Goal: Task Accomplishment & Management: Use online tool/utility

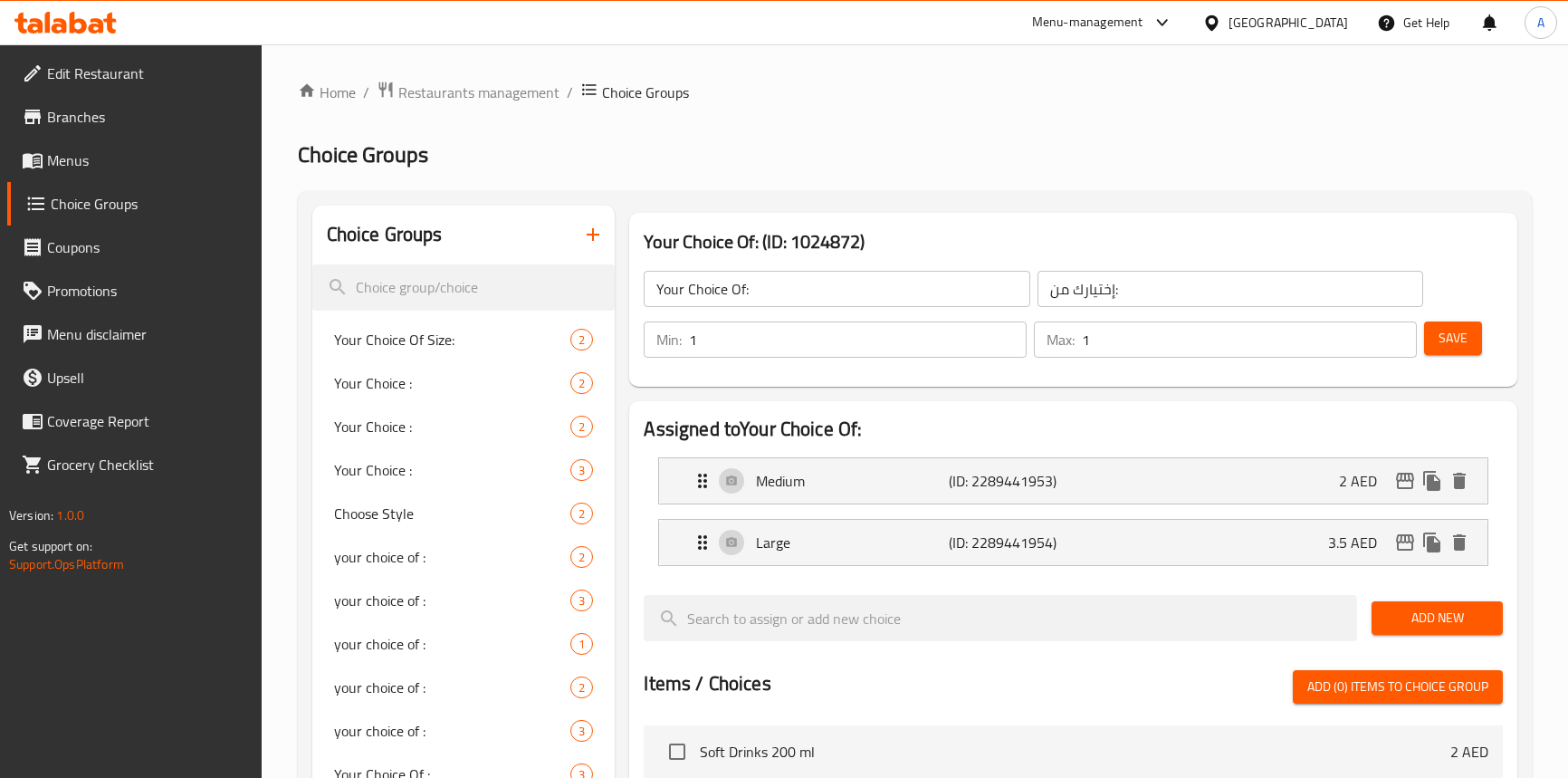
scroll to position [81, 0]
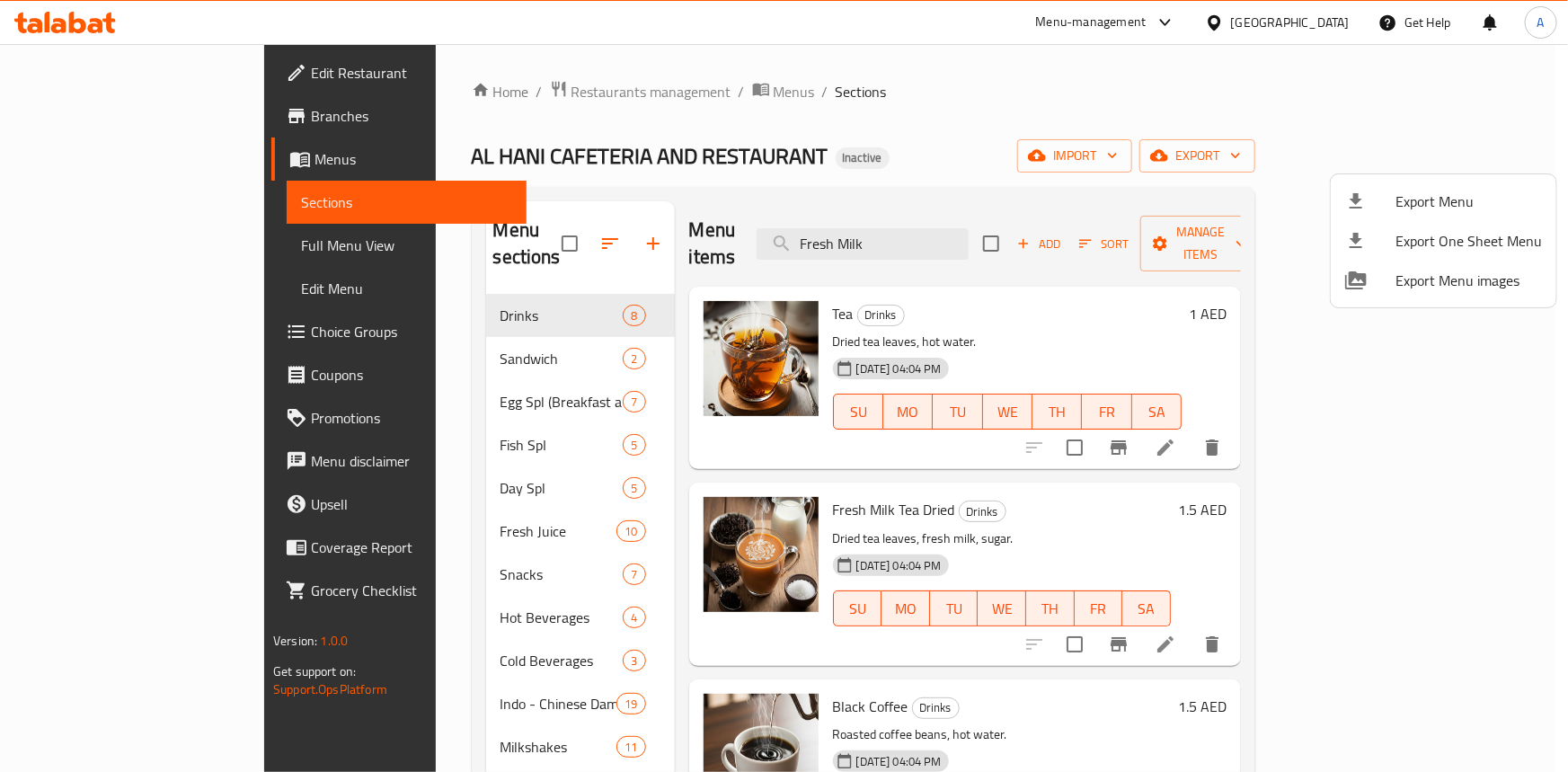
drag, startPoint x: 1207, startPoint y: 96, endPoint x: 1255, endPoint y: 33, distance: 79.2
click at [1211, 93] on div at bounding box center [784, 386] width 1568 height 772
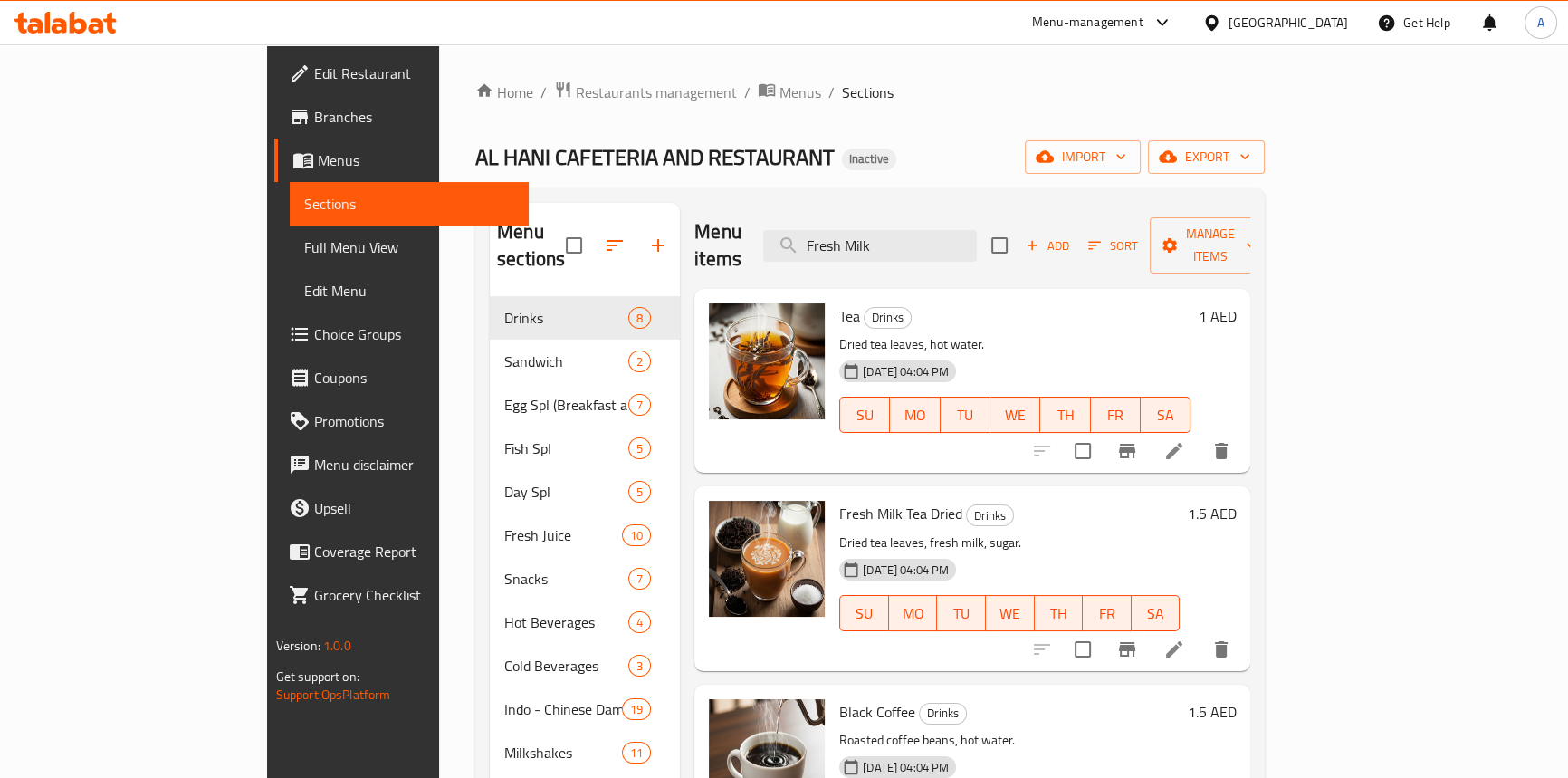
click at [1267, 27] on div "[GEOGRAPHIC_DATA]" at bounding box center [1289, 22] width 119 height 20
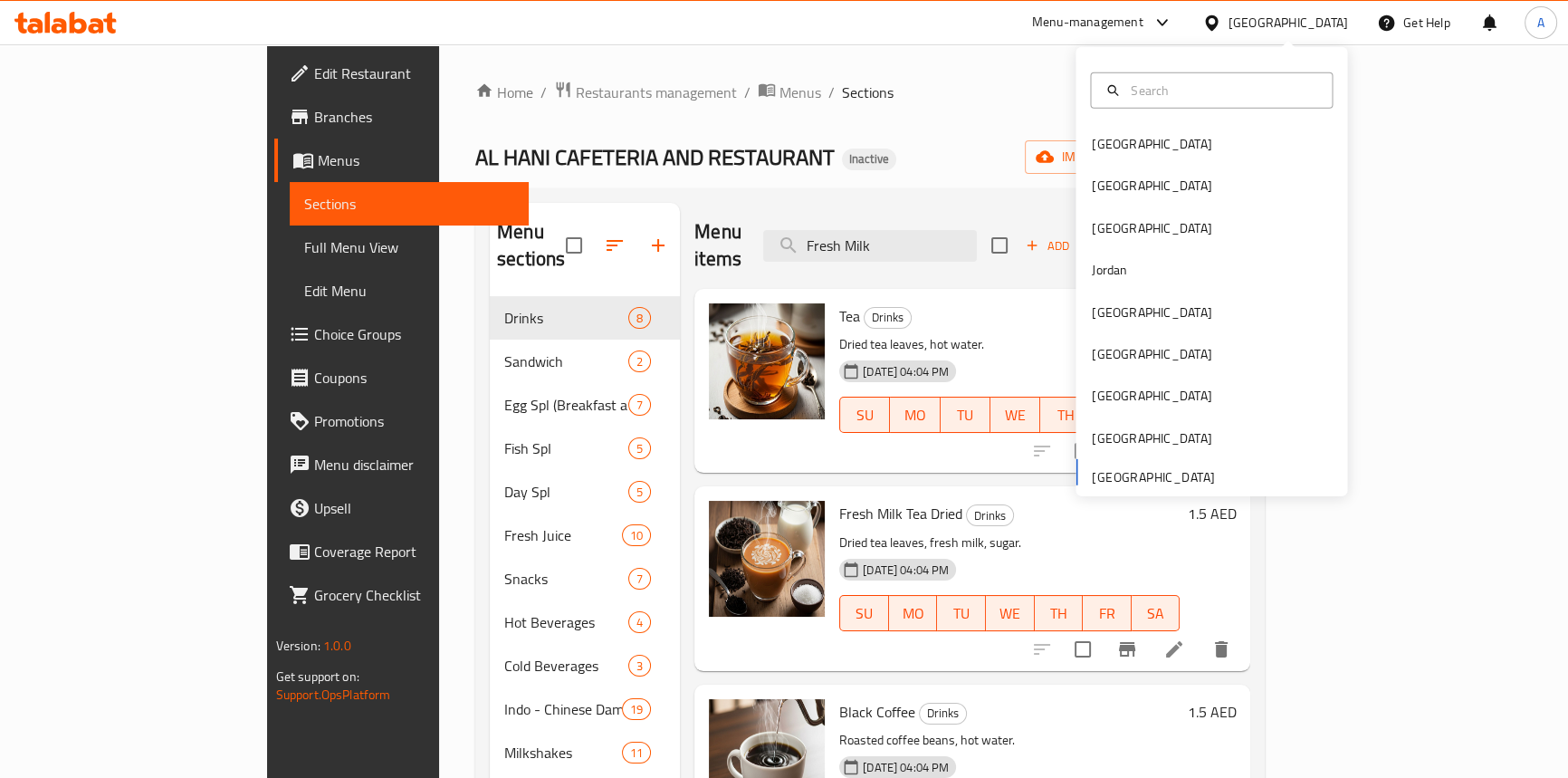
click at [811, 102] on ol "Home / Restaurants management / Menus / Sections" at bounding box center [870, 93] width 790 height 23
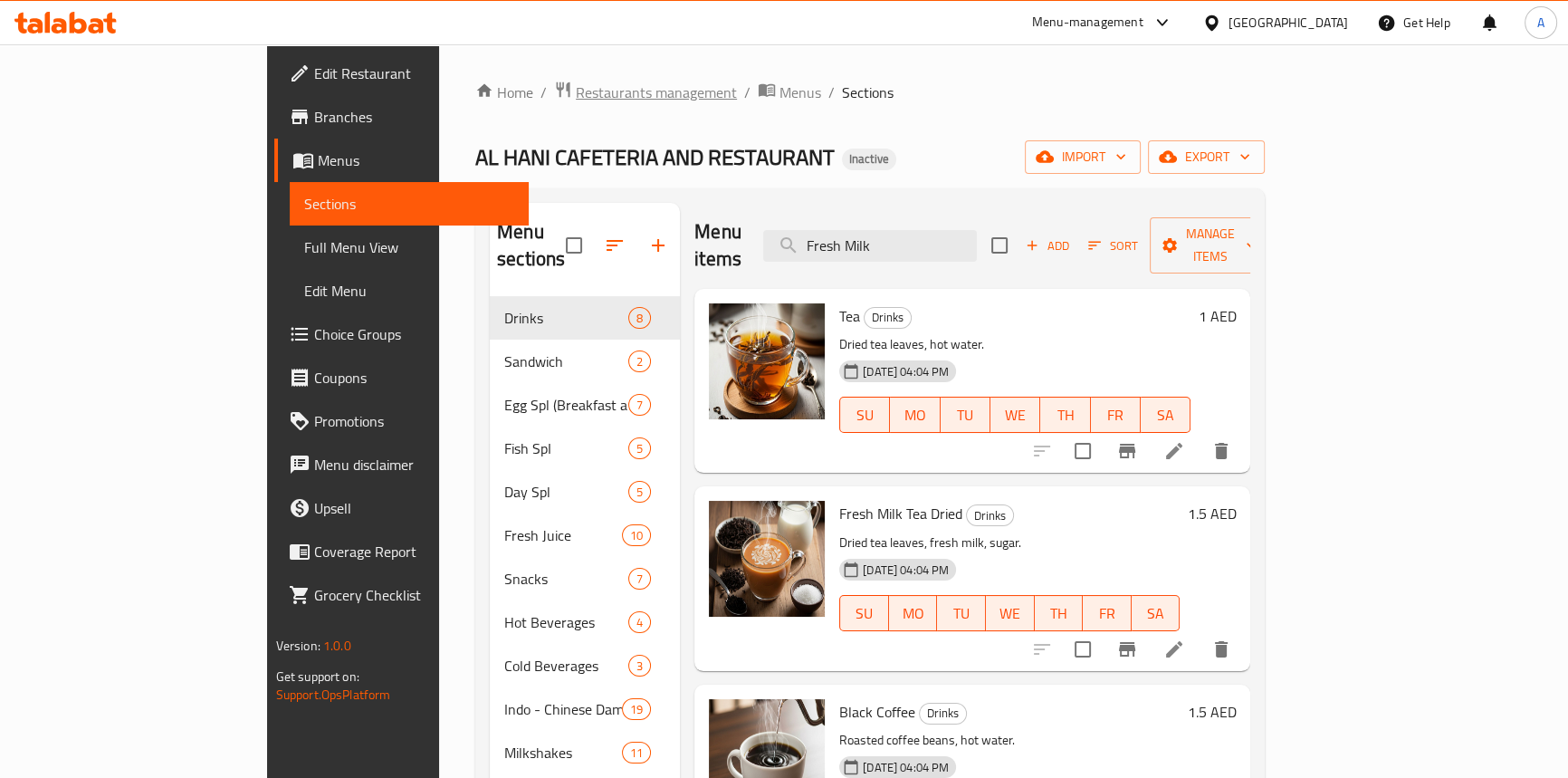
click at [576, 88] on span "Restaurants management" at bounding box center [656, 92] width 161 height 21
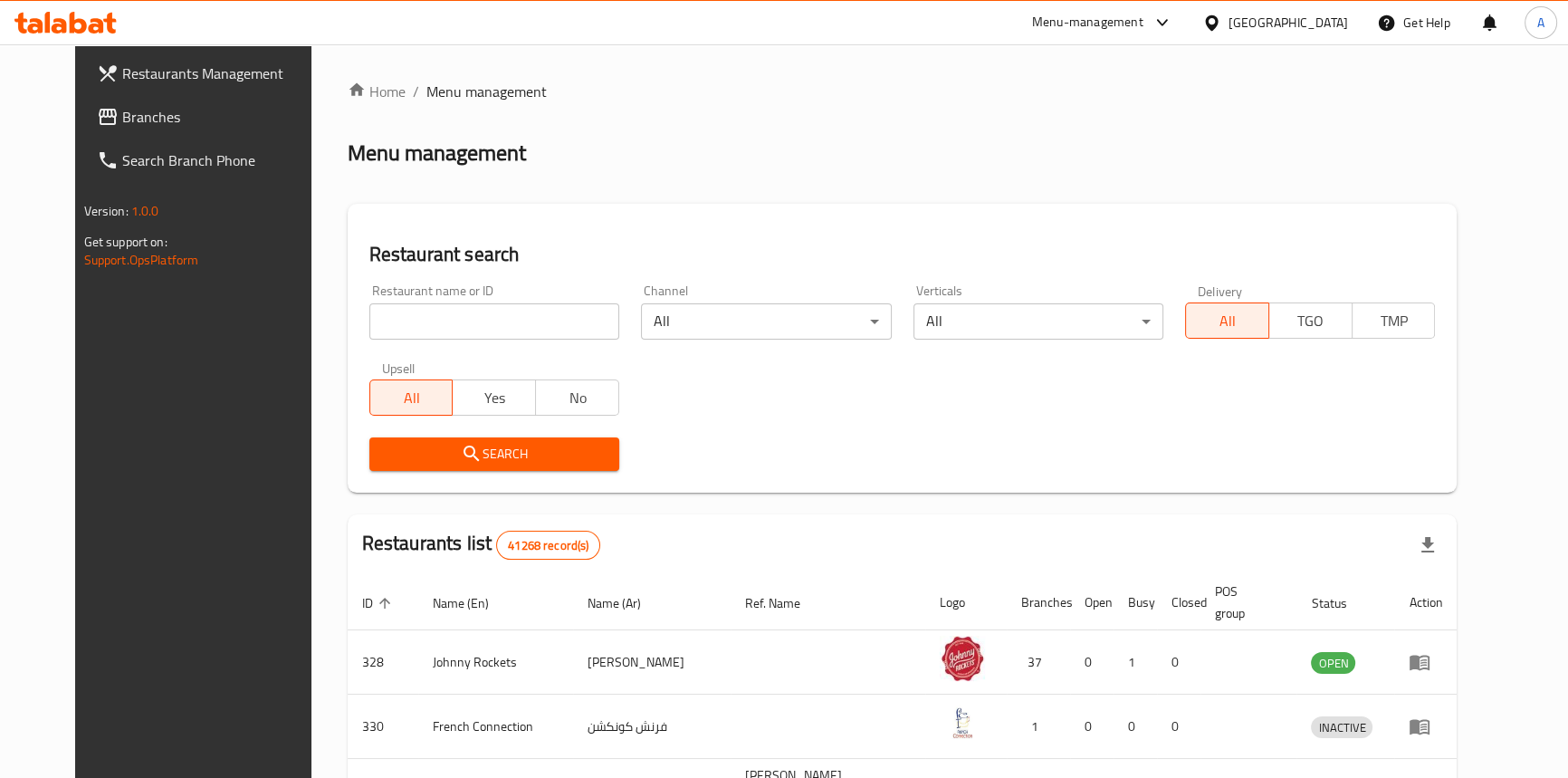
click at [122, 108] on span "Branches" at bounding box center [222, 117] width 200 height 21
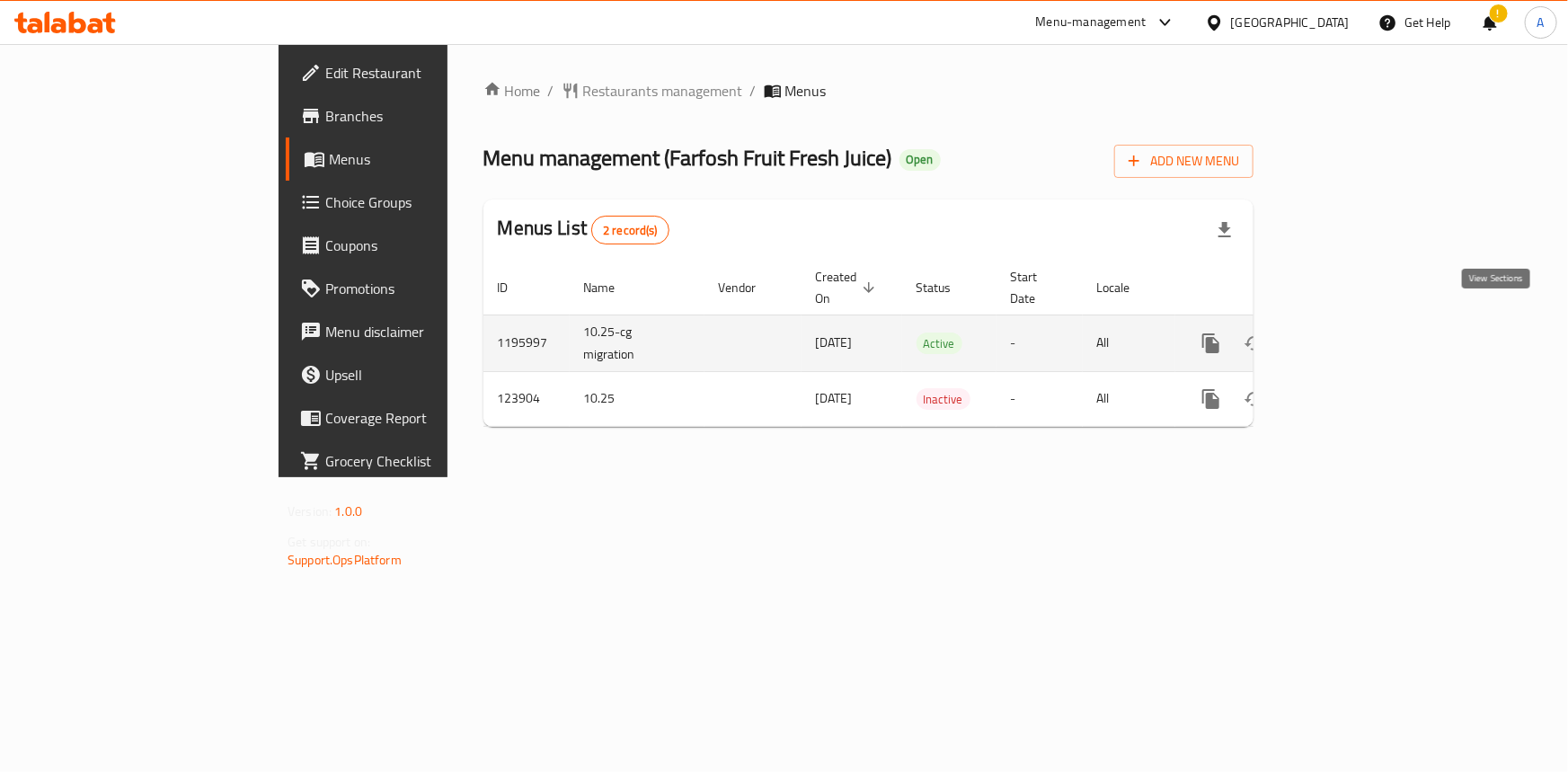
click at [1349, 335] on icon "enhanced table" at bounding box center [1340, 343] width 16 height 16
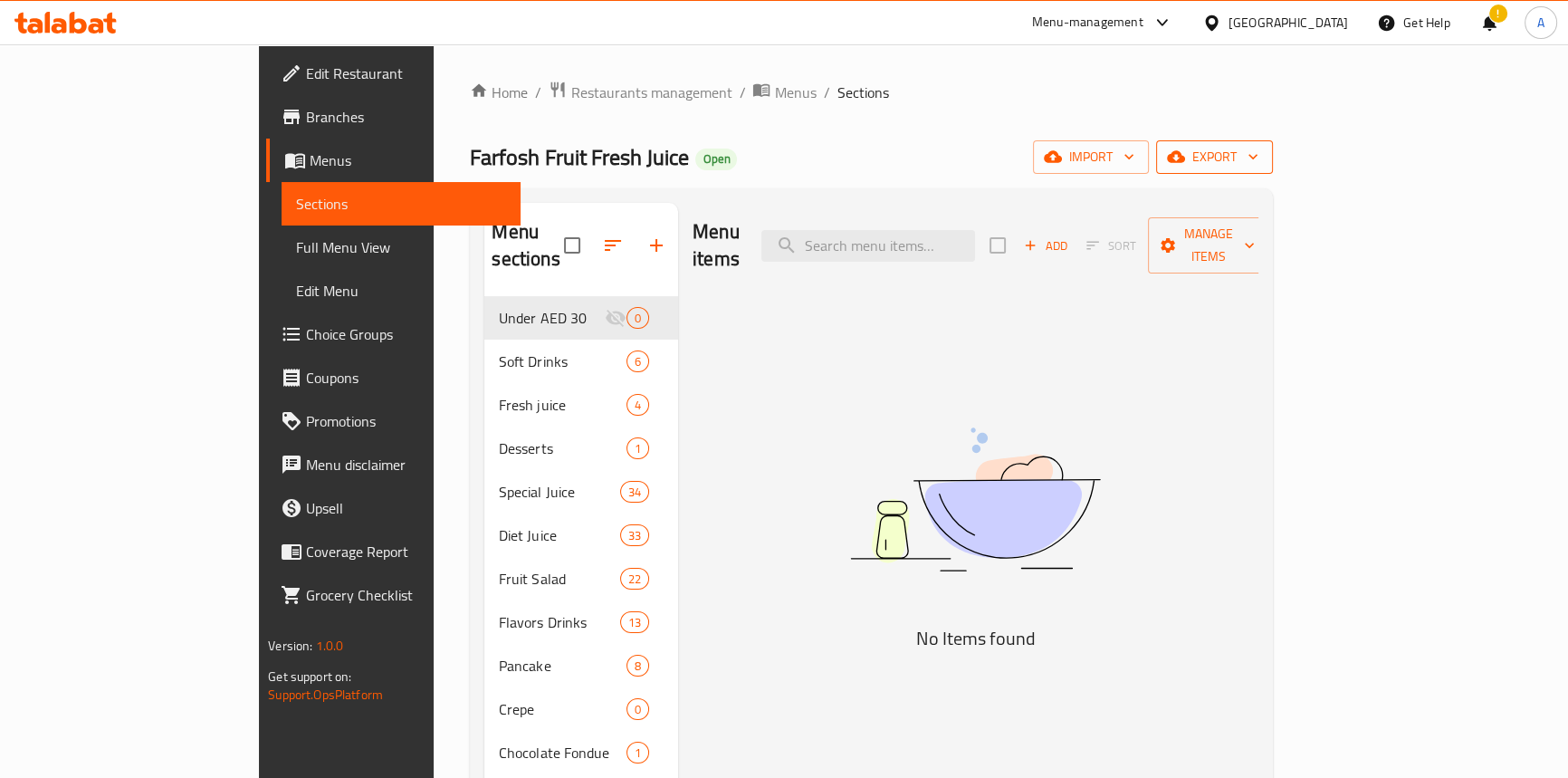
click at [1259, 154] on span "export" at bounding box center [1215, 156] width 88 height 22
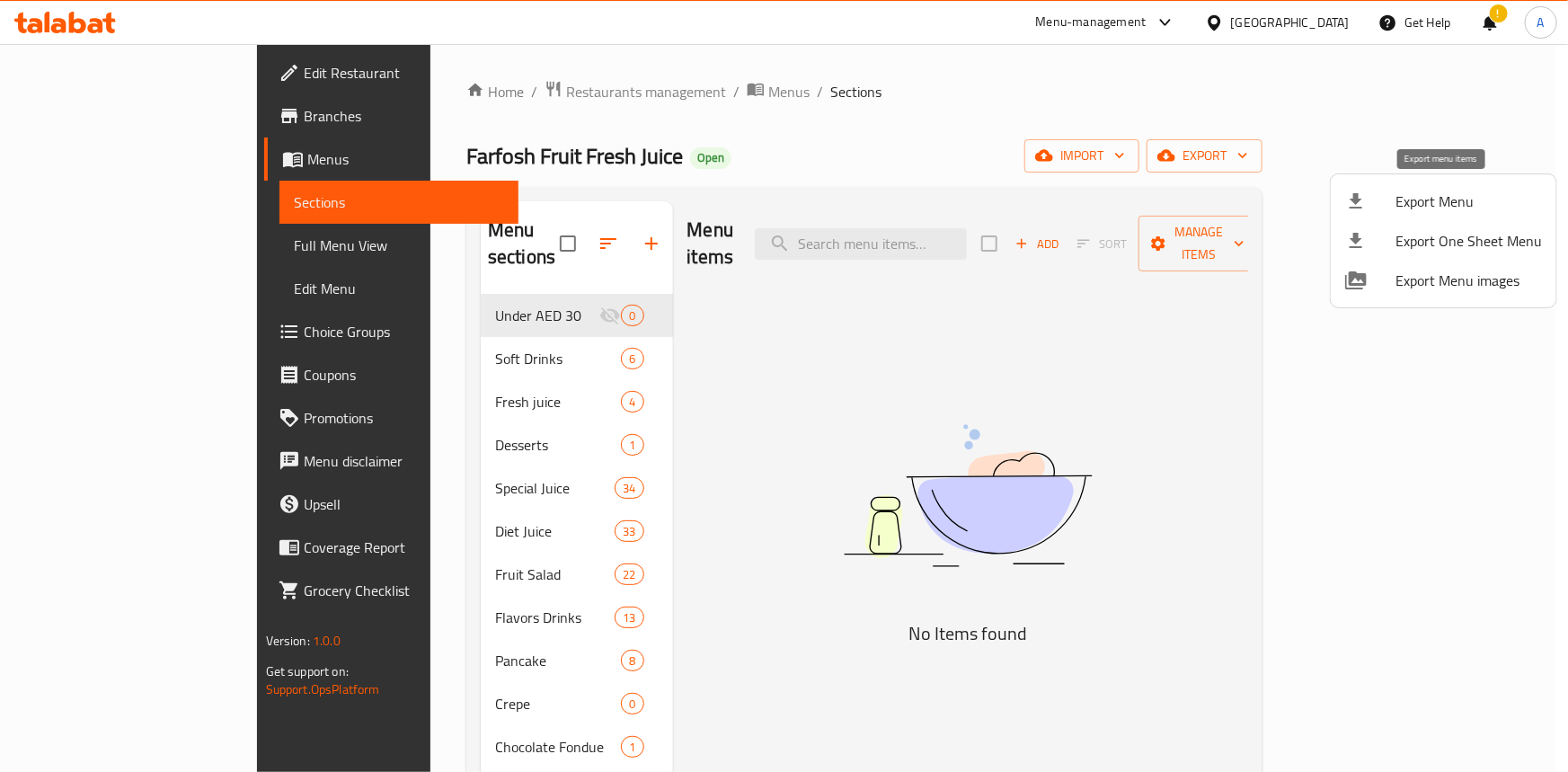
click at [1410, 205] on span "Export Menu" at bounding box center [1468, 201] width 146 height 21
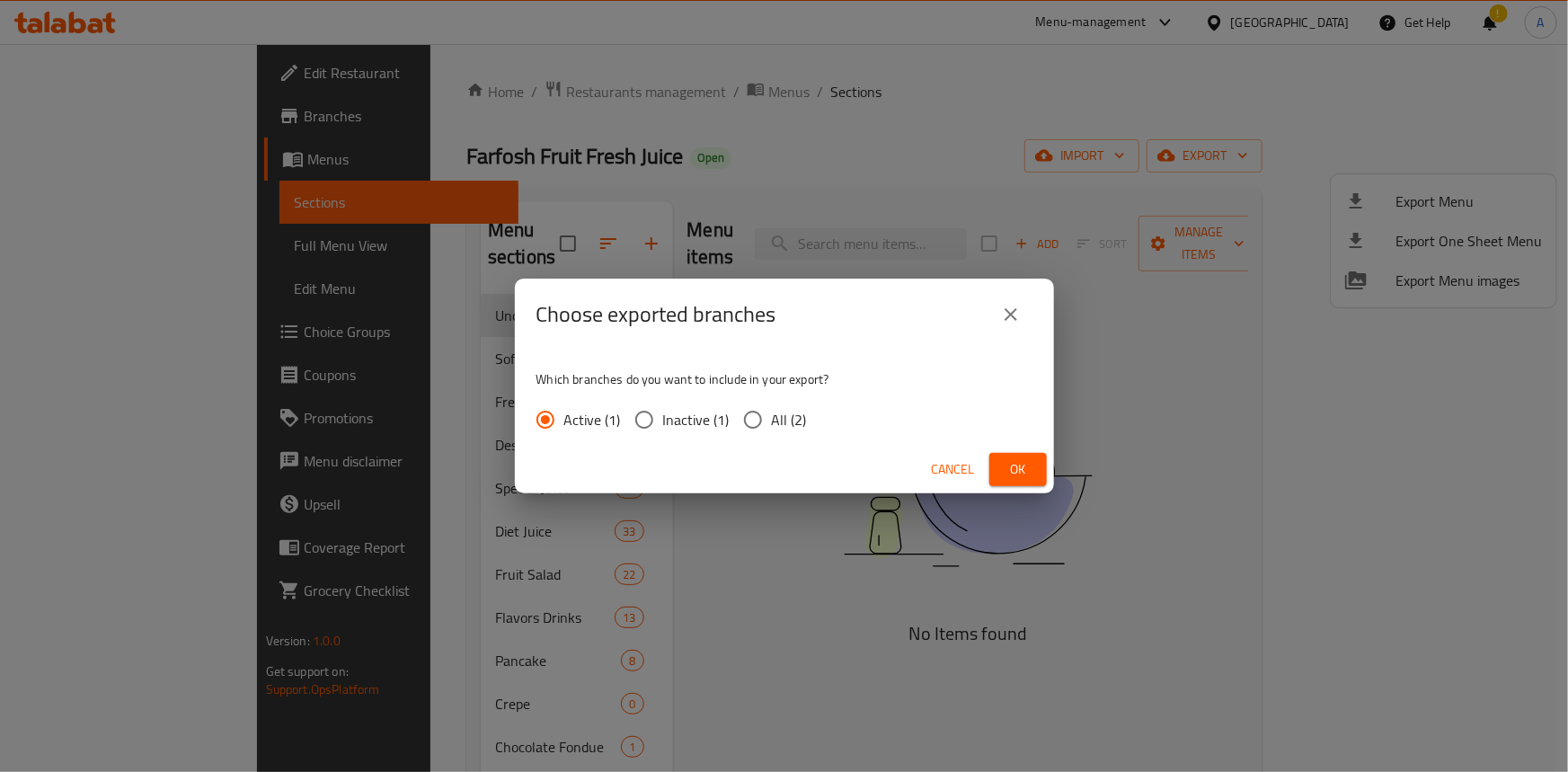
drag, startPoint x: 744, startPoint y: 426, endPoint x: 788, endPoint y: 441, distance: 46.5
click at [744, 427] on input "All (2)" at bounding box center [753, 419] width 38 height 38
radio input "true"
click at [1022, 466] on span "Ok" at bounding box center [1019, 469] width 29 height 22
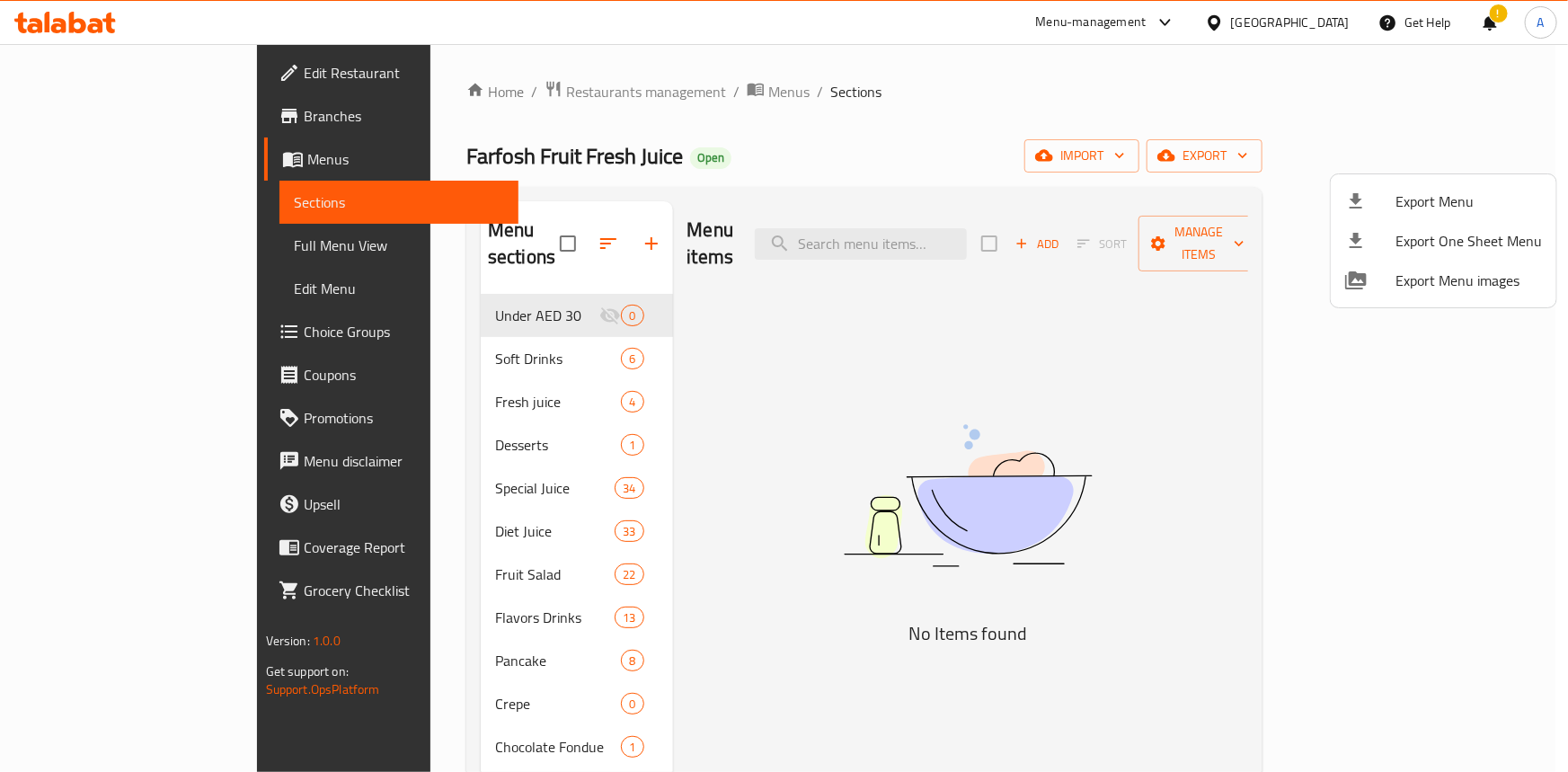
click at [912, 126] on div at bounding box center [784, 386] width 1568 height 772
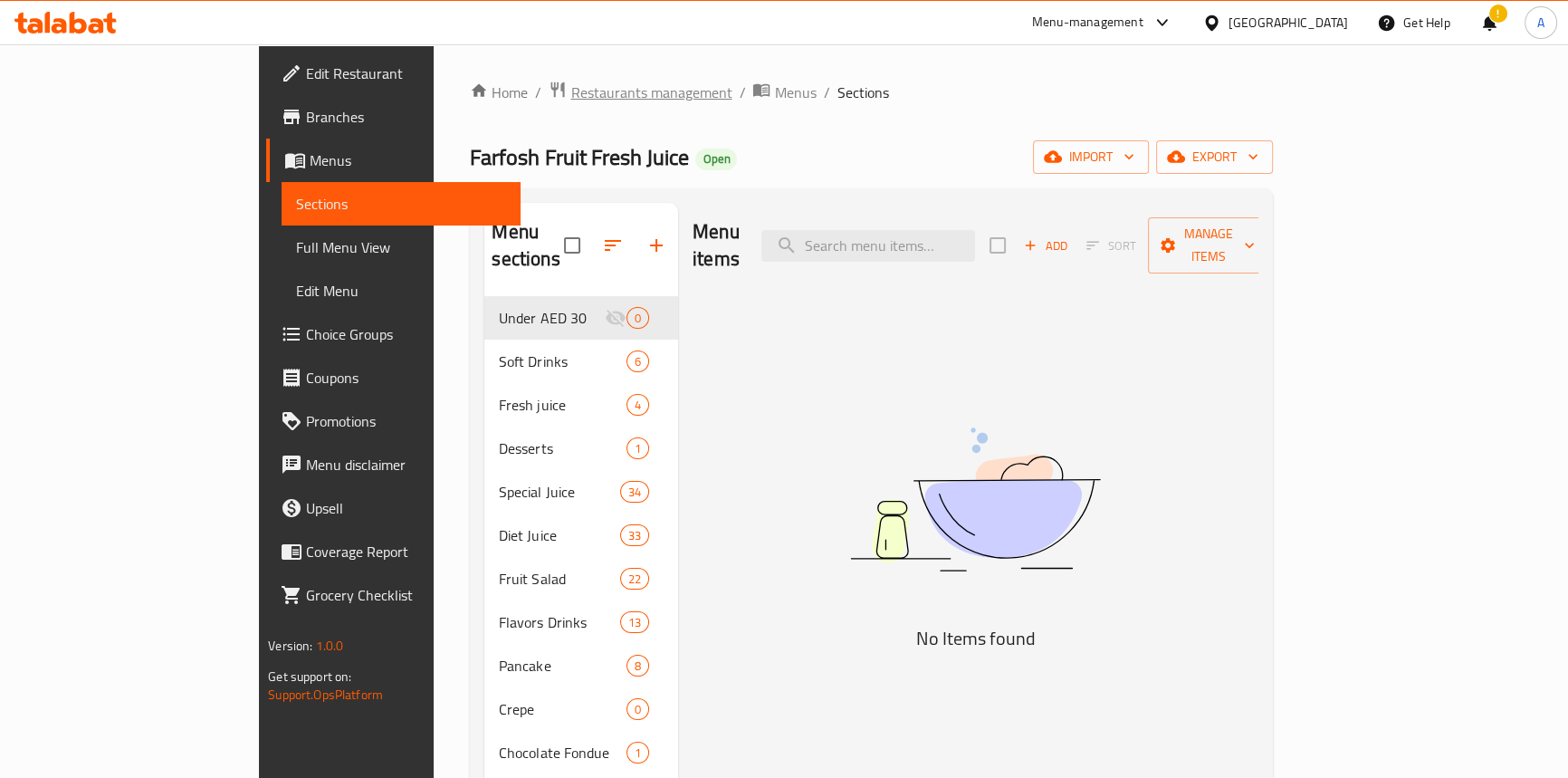
click at [570, 81] on span "Restaurants management" at bounding box center [650, 92] width 161 height 21
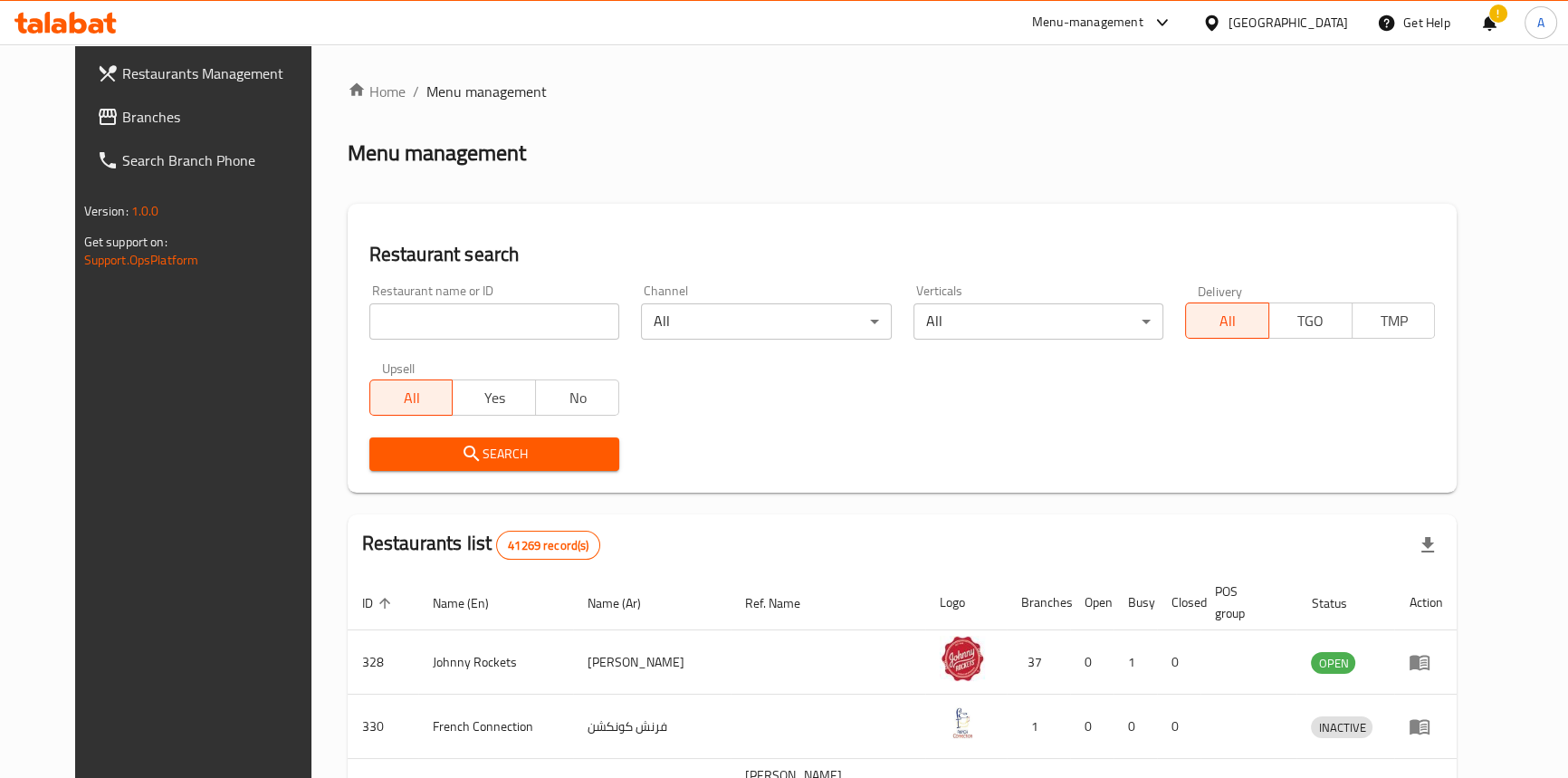
click at [801, 152] on div "Menu management" at bounding box center [902, 153] width 1110 height 29
drag, startPoint x: 57, startPoint y: 109, endPoint x: 51, endPoint y: 61, distance: 48.4
click at [122, 109] on span "Branches" at bounding box center [222, 117] width 200 height 21
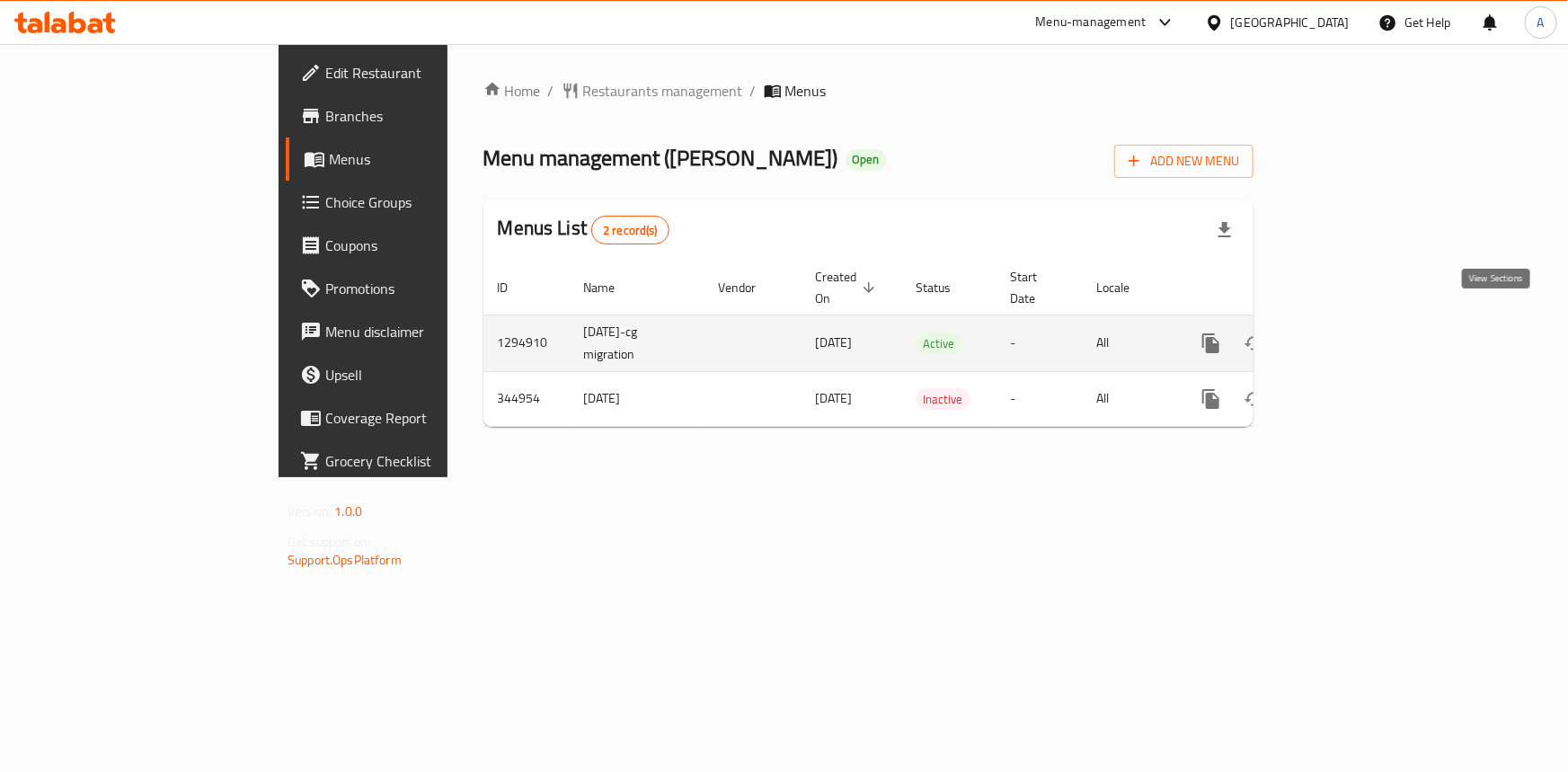
click at [1349, 335] on icon "enhanced table" at bounding box center [1340, 343] width 16 height 16
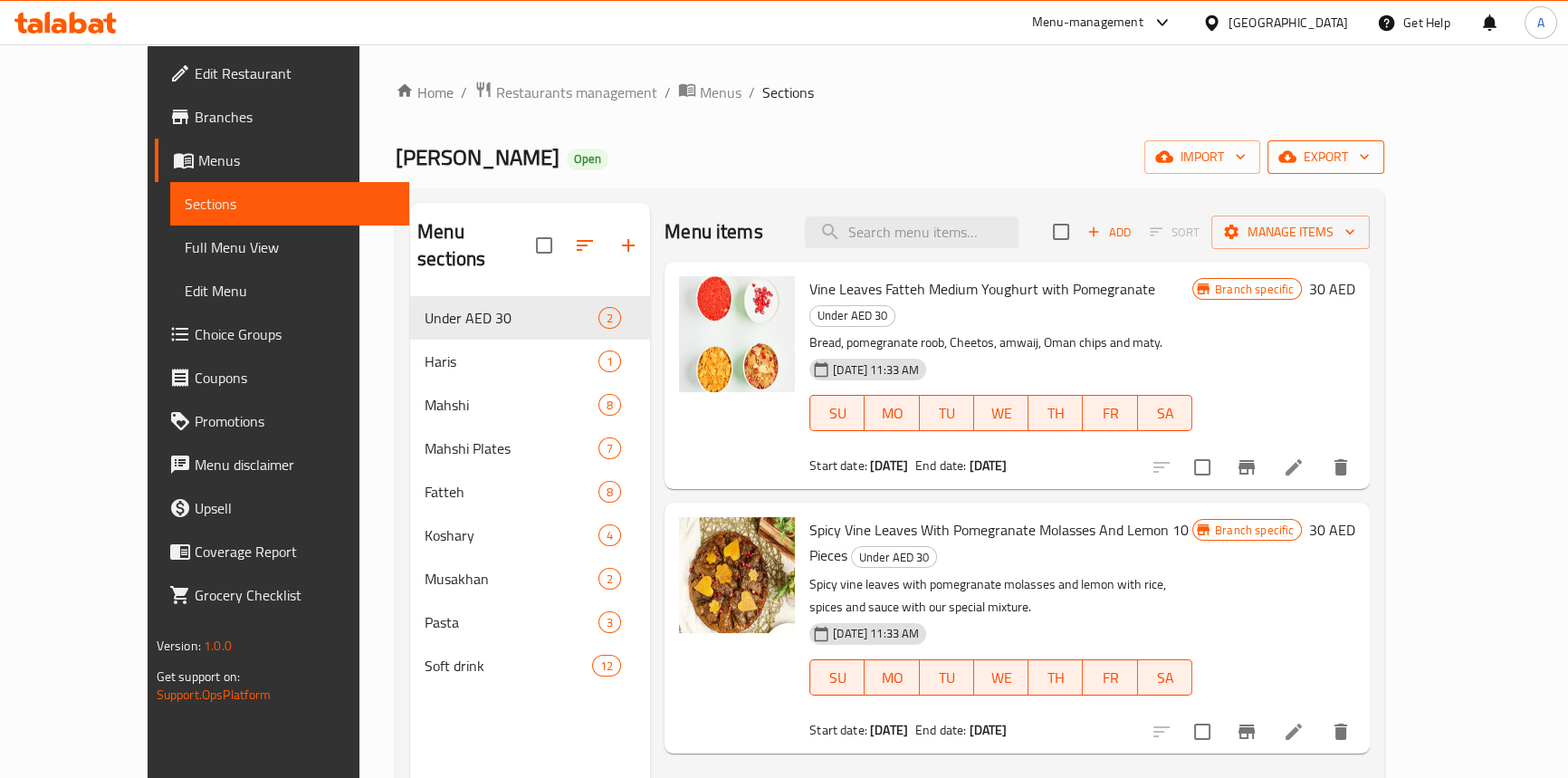
click at [1384, 142] on button "export" at bounding box center [1326, 157] width 117 height 33
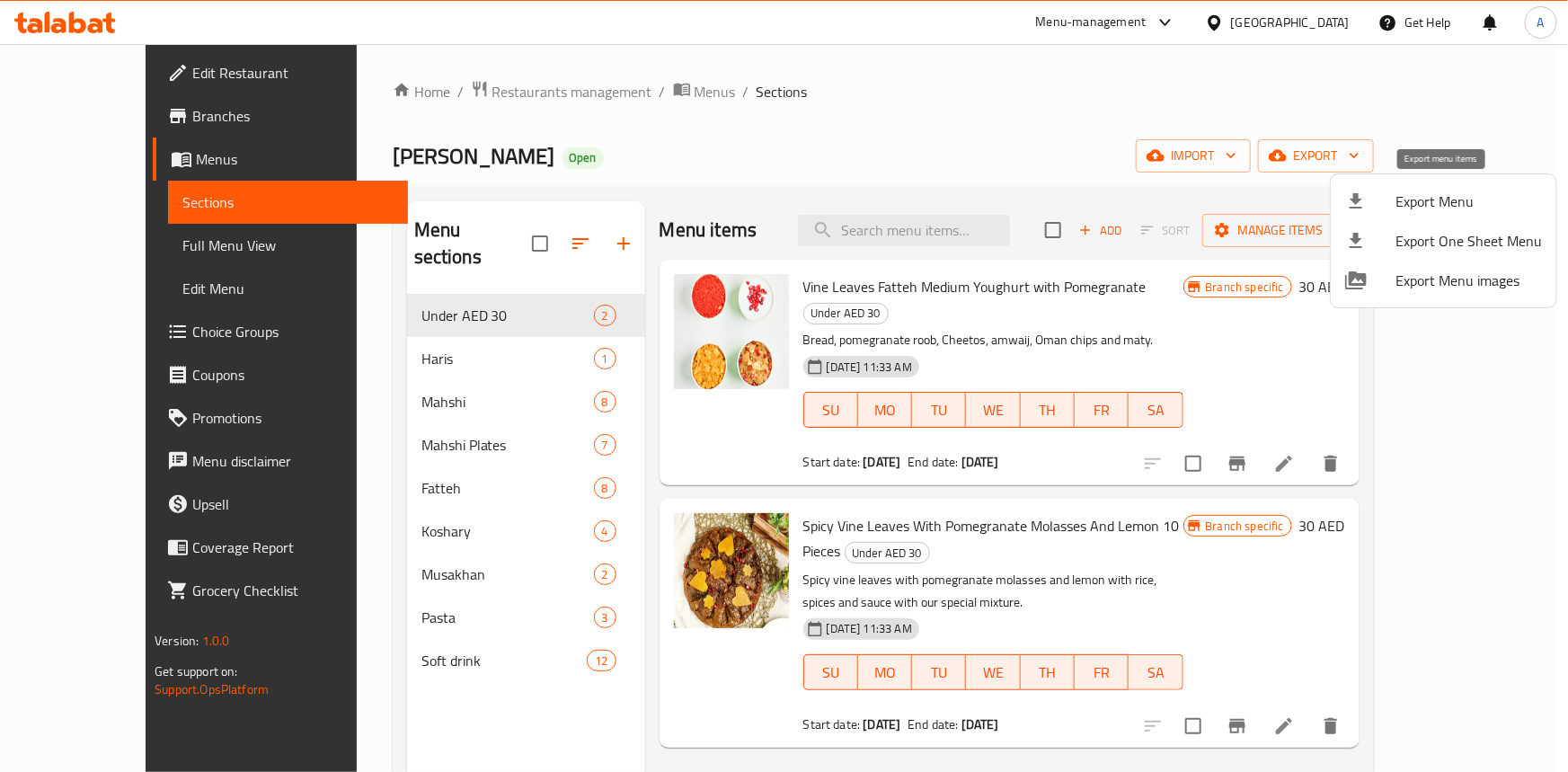
click at [1396, 185] on li "Export Menu" at bounding box center [1444, 201] width 226 height 40
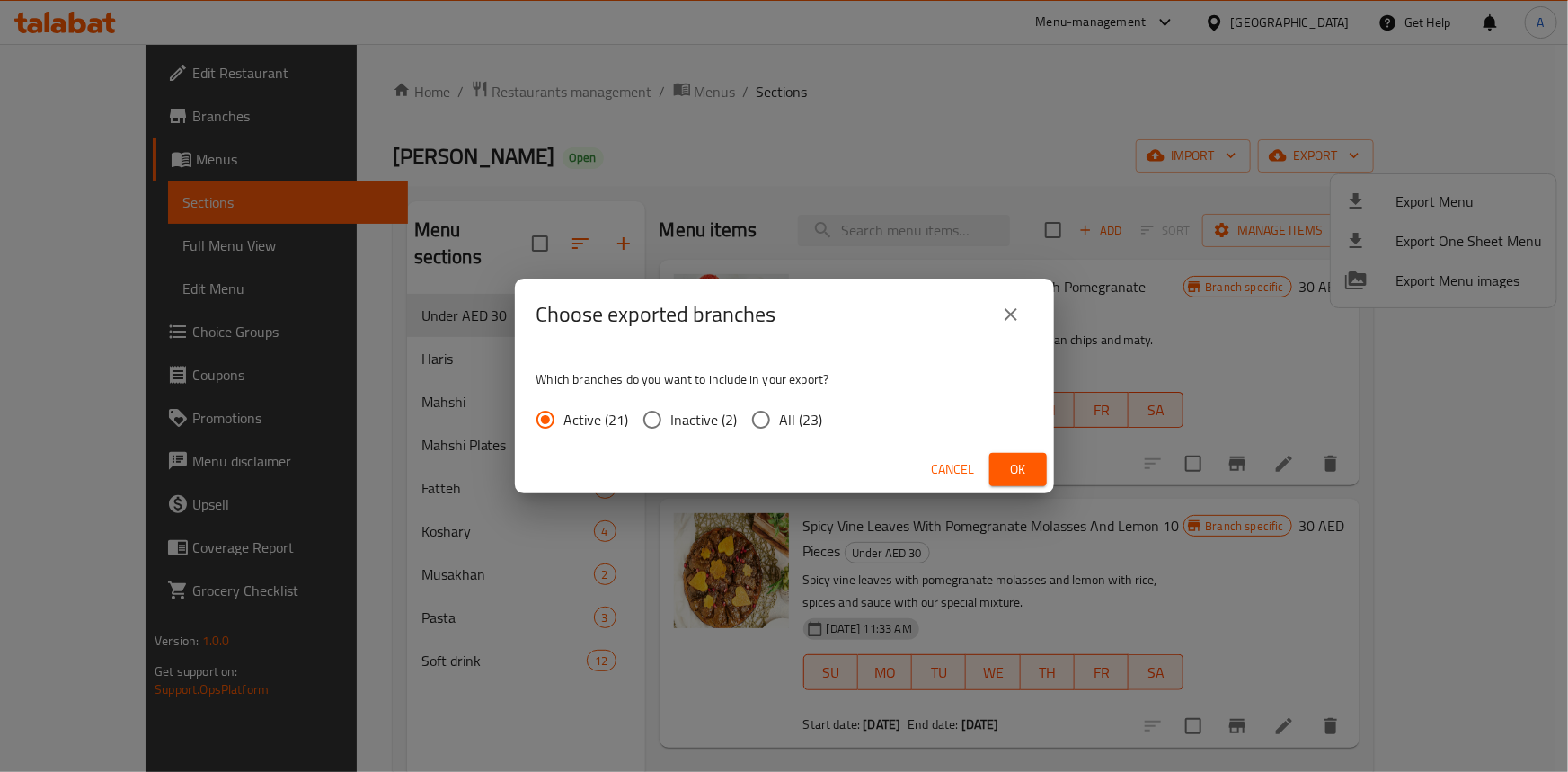
click at [764, 431] on input "All (23)" at bounding box center [761, 419] width 38 height 38
radio input "true"
click at [1029, 468] on span "Ok" at bounding box center [1019, 469] width 29 height 22
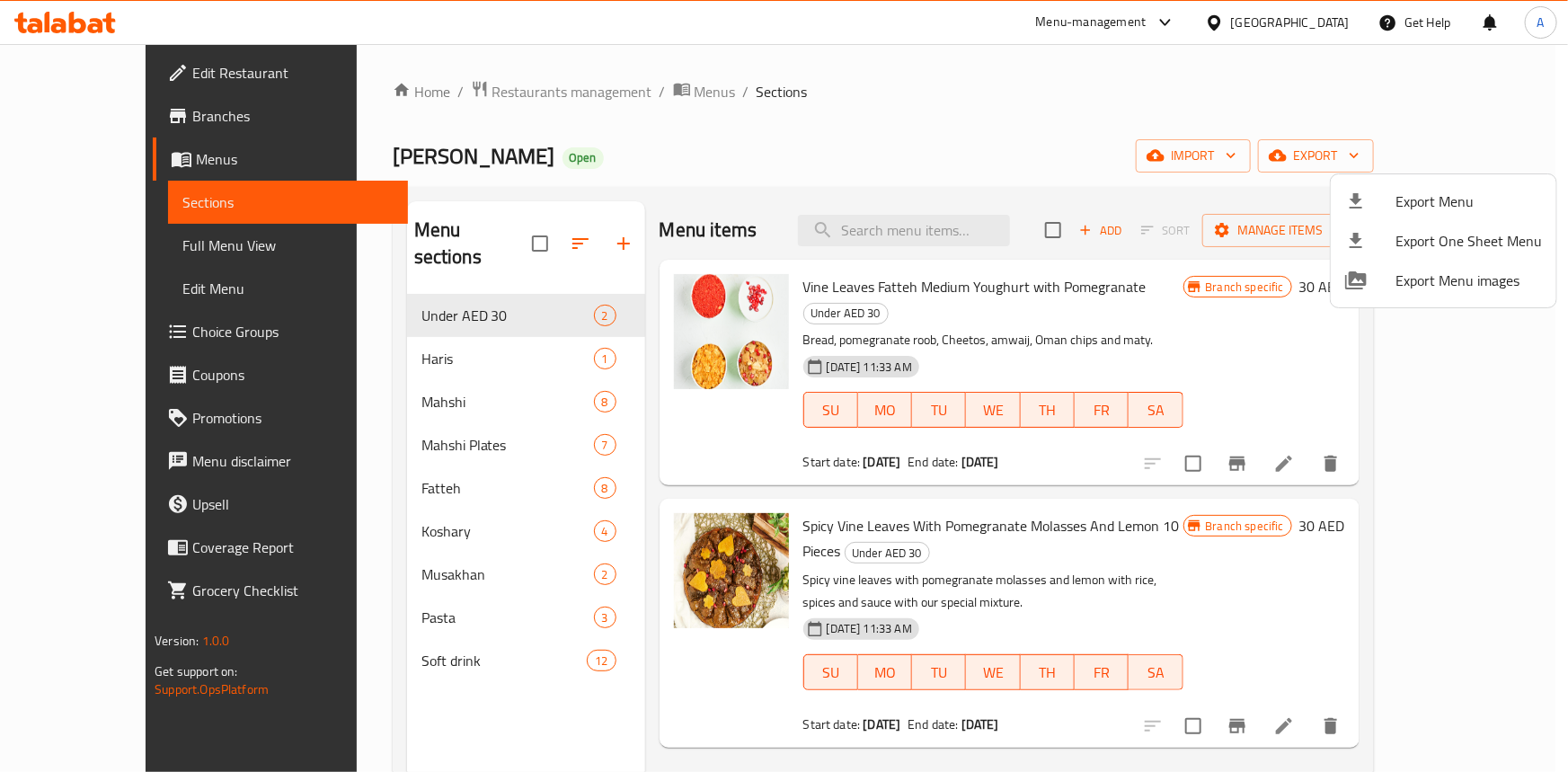
click at [489, 89] on div at bounding box center [784, 386] width 1568 height 772
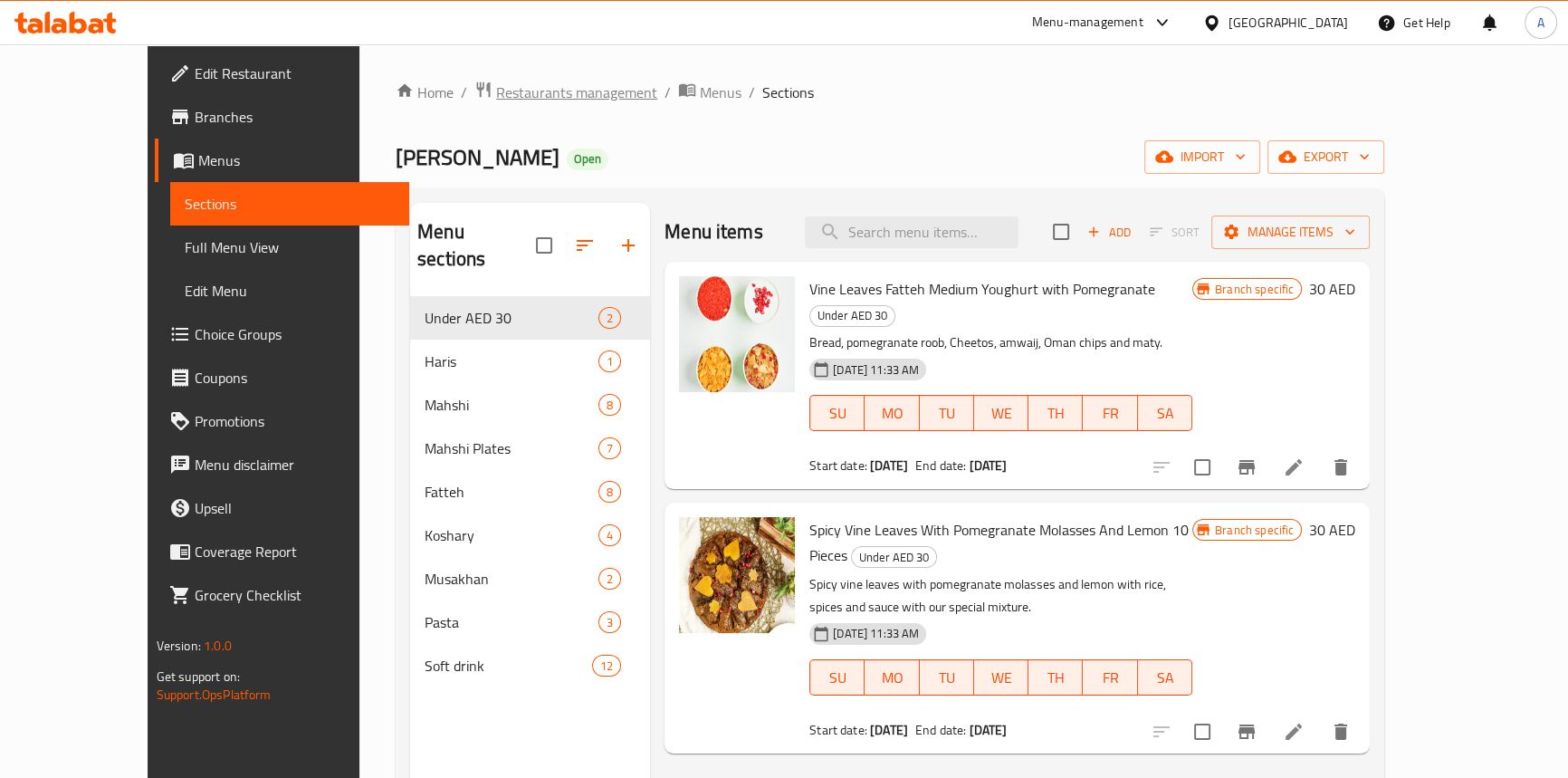
click at [496, 84] on span "Restaurants management" at bounding box center [576, 92] width 161 height 21
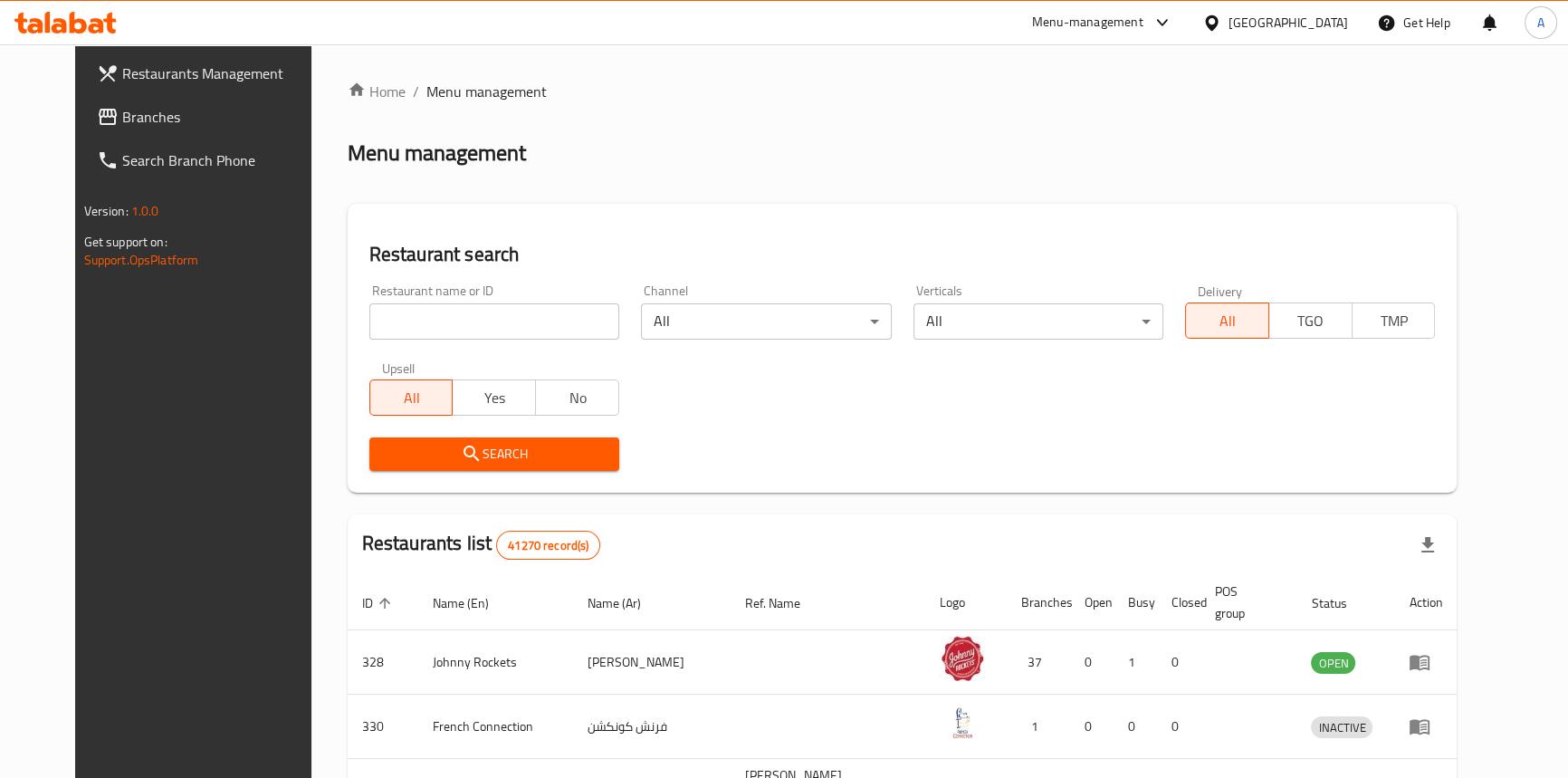
drag, startPoint x: 73, startPoint y: 109, endPoint x: 80, endPoint y: 97, distance: 13.9
click at [122, 109] on span "Branches" at bounding box center [222, 117] width 200 height 21
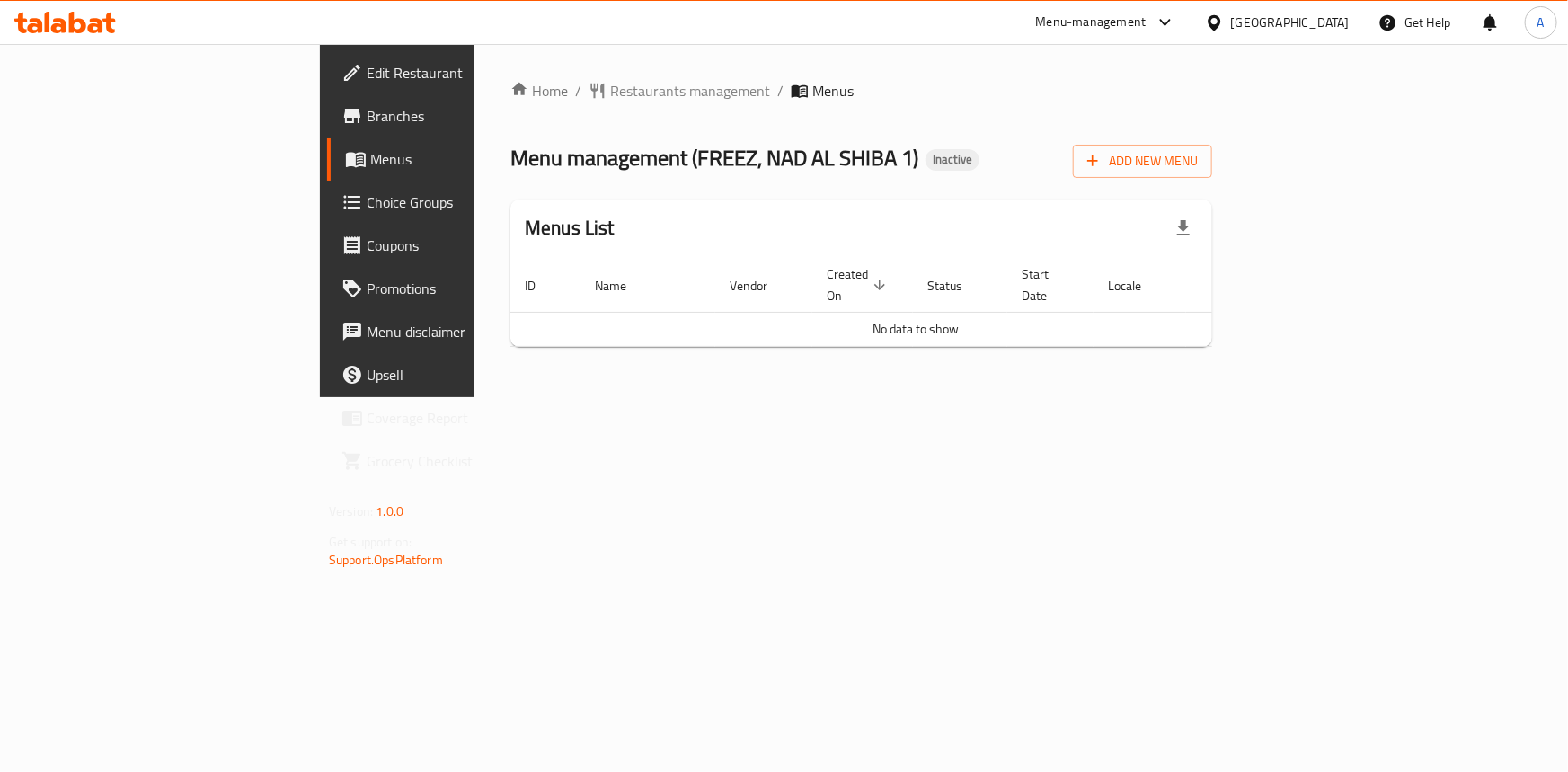
click at [911, 126] on div "Home / Restaurants management / Menus Menu management ( FREEZ, NAD AL SHIBA 1 )…" at bounding box center [862, 221] width 702 height 281
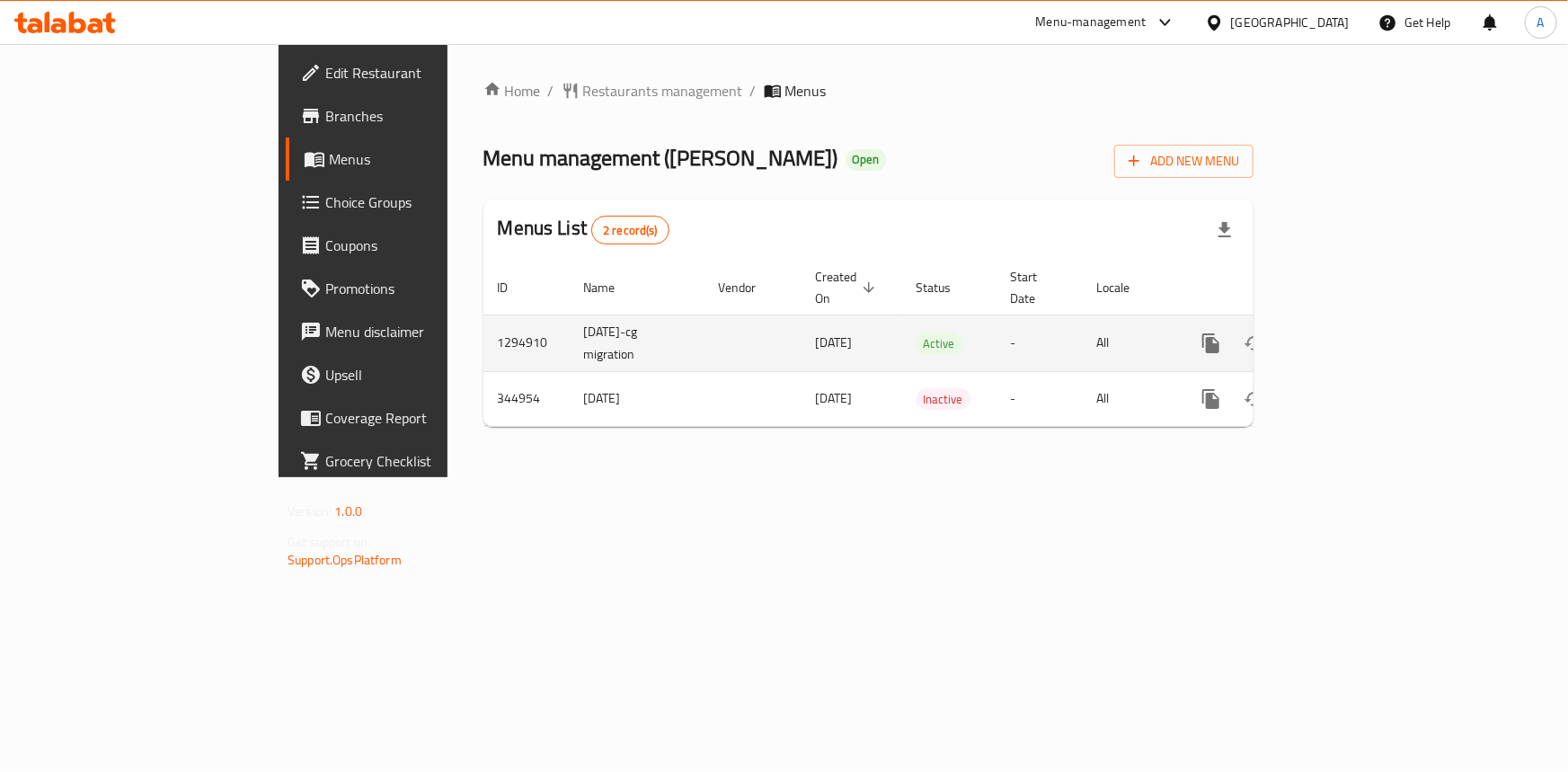
click at [1349, 335] on icon "enhanced table" at bounding box center [1340, 343] width 16 height 16
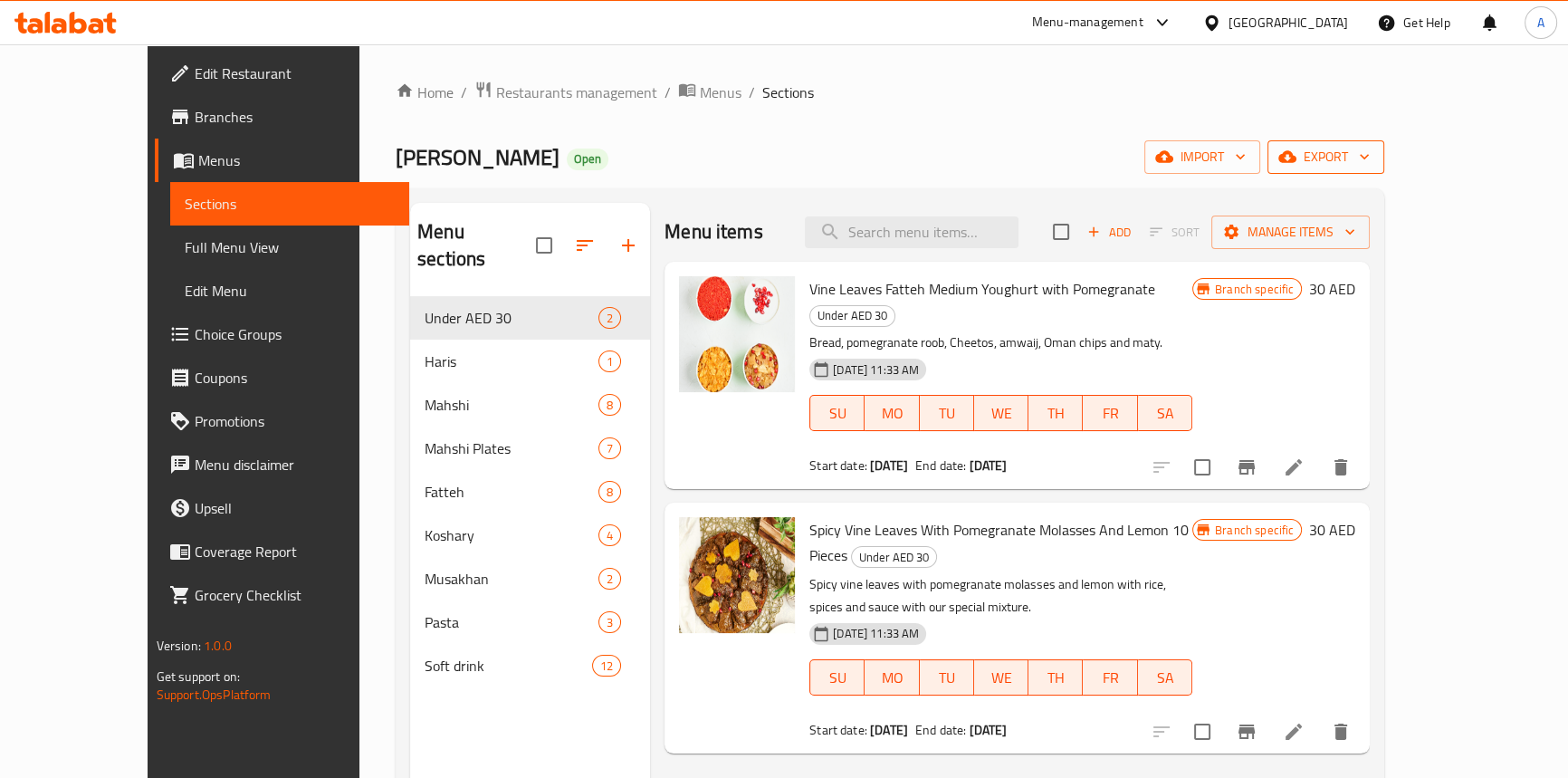
click at [1370, 159] on span "export" at bounding box center [1326, 156] width 88 height 22
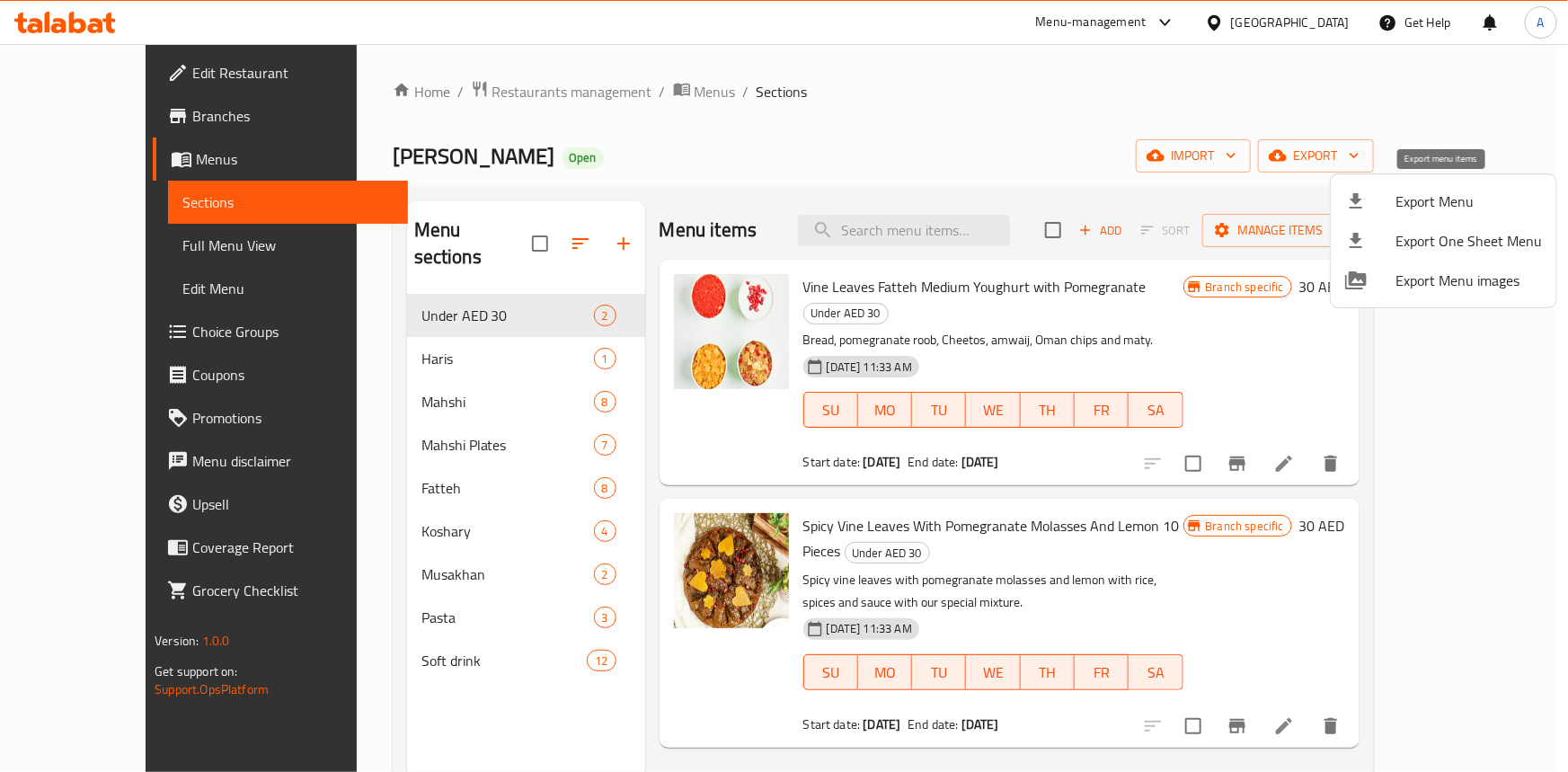
click at [1429, 200] on span "Export Menu" at bounding box center [1468, 201] width 146 height 21
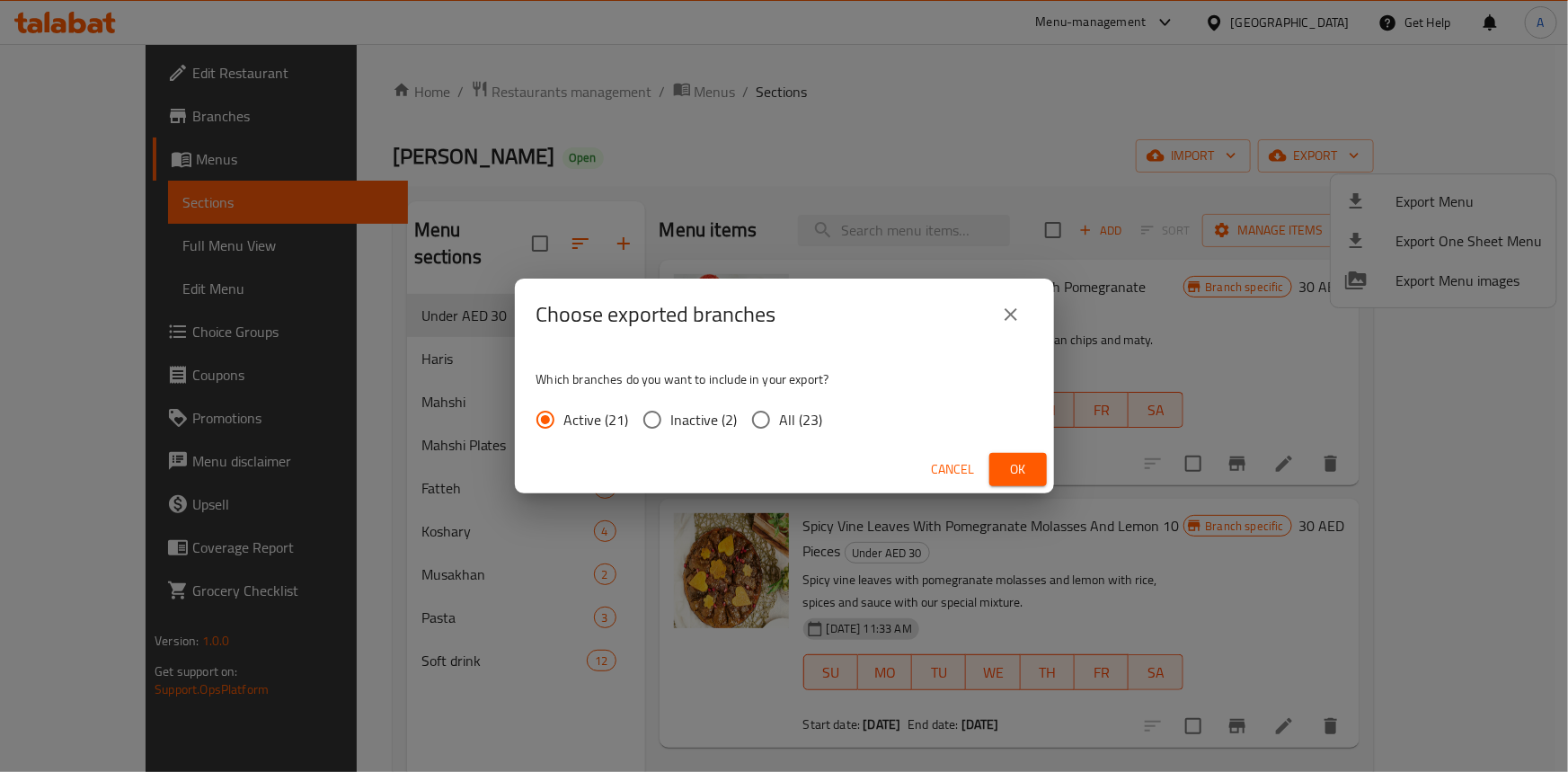
click at [776, 429] on input "All (23)" at bounding box center [761, 419] width 38 height 38
radio input "true"
click at [1004, 460] on span "Ok" at bounding box center [1019, 469] width 29 height 22
